Goal: Task Accomplishment & Management: Manage account settings

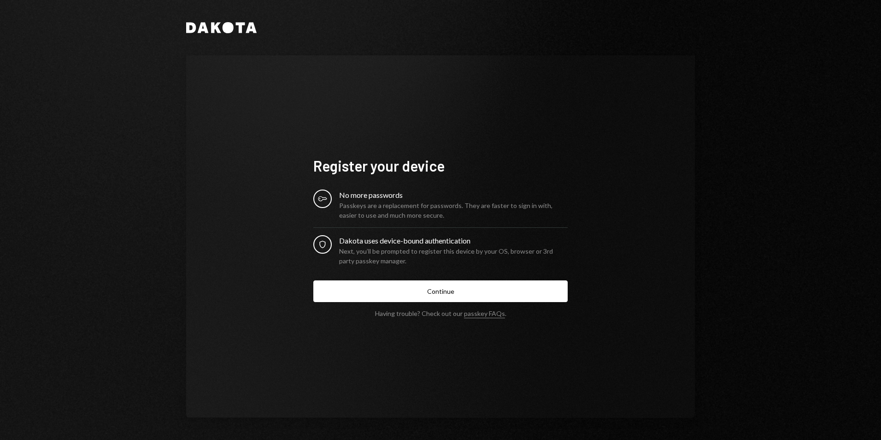
drag, startPoint x: 121, startPoint y: 112, endPoint x: 130, endPoint y: 77, distance: 35.3
click at [121, 112] on div "Dakota Register your device Key No more passwords Passkeys are a replacement fo…" at bounding box center [440, 220] width 881 height 440
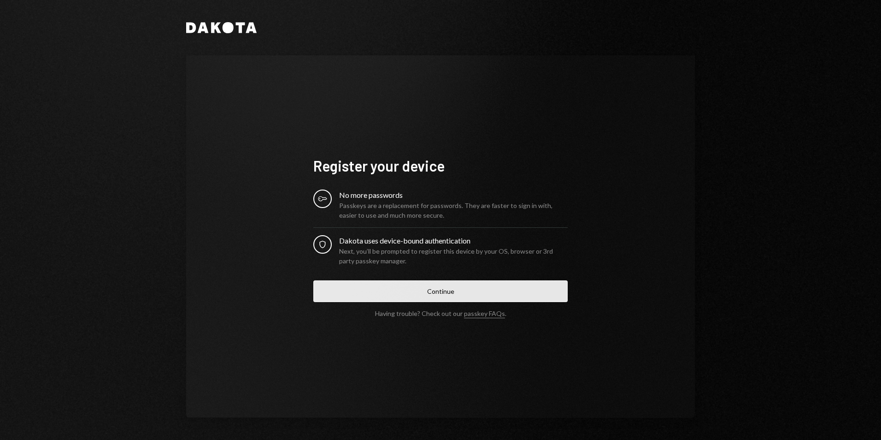
click at [419, 292] on button "Continue" at bounding box center [440, 291] width 254 height 22
click at [448, 291] on button "Continue" at bounding box center [440, 291] width 254 height 22
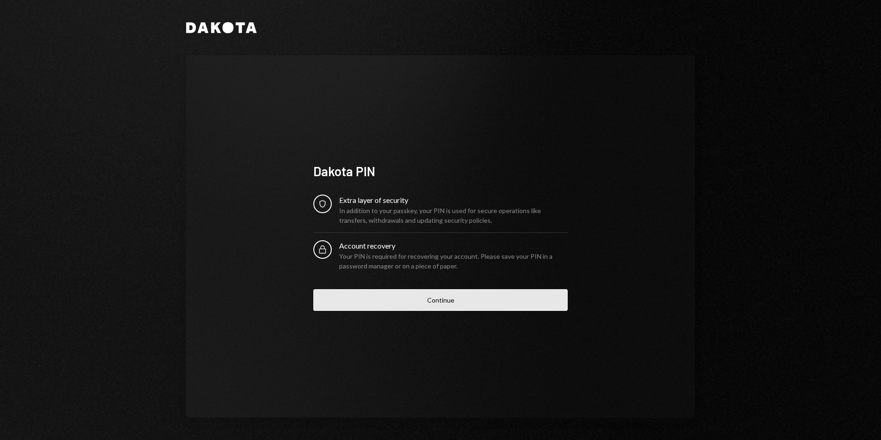
click at [441, 299] on button "Continue" at bounding box center [440, 300] width 254 height 22
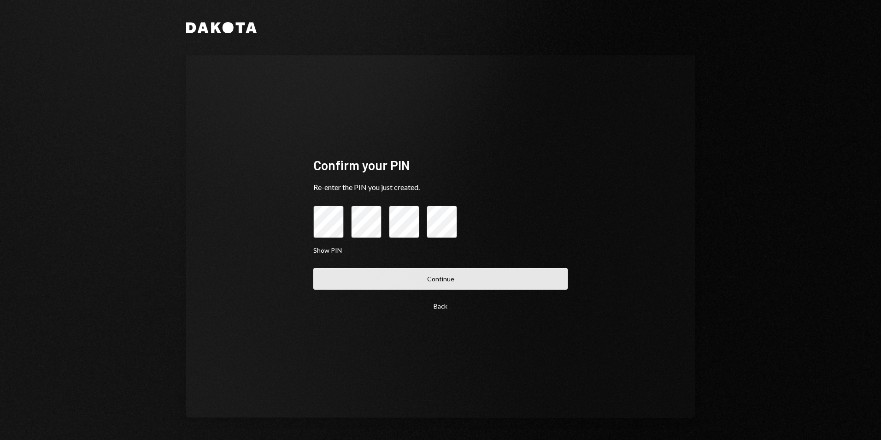
click at [444, 279] on button "Continue" at bounding box center [440, 279] width 254 height 22
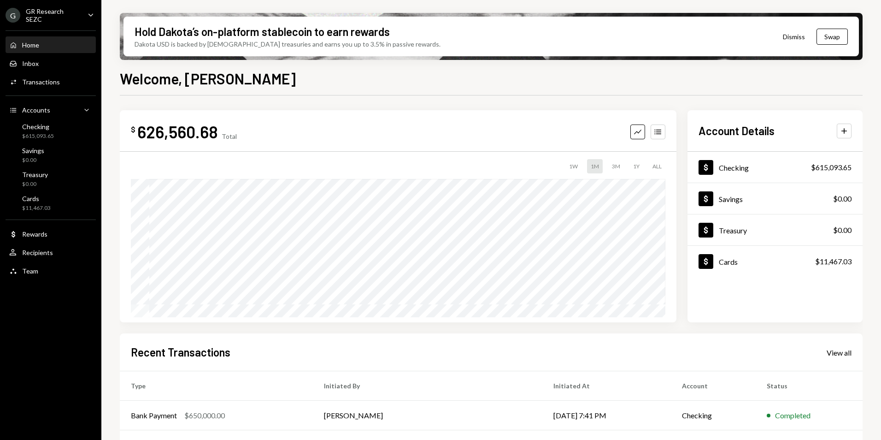
click at [79, 17] on div "G GR Research SEZC Caret Down" at bounding box center [50, 15] width 101 height 16
click at [47, 308] on div "G GR Research SEZC Caret Down Home Home Inbox Inbox Activities Transactions Acc…" at bounding box center [50, 220] width 101 height 440
click at [49, 15] on div "GR Research SEZC" at bounding box center [53, 15] width 54 height 16
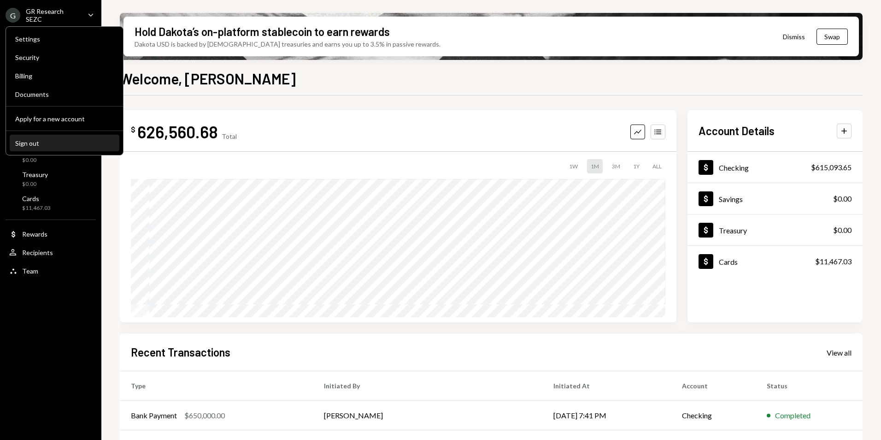
click at [25, 143] on div "Sign out" at bounding box center [64, 143] width 99 height 8
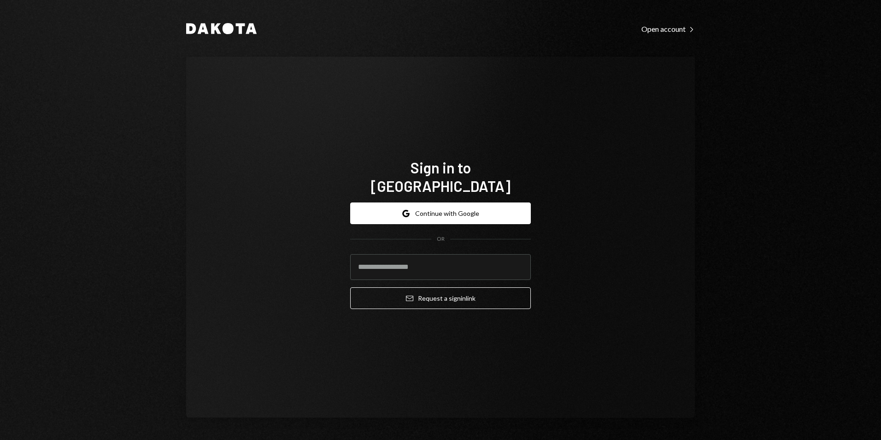
drag, startPoint x: 675, startPoint y: 87, endPoint x: 744, endPoint y: 12, distance: 102.1
click at [674, 88] on div "Sign in to [GEOGRAPHIC_DATA] Google Continue with Google OR Email Request a sig…" at bounding box center [440, 237] width 509 height 361
